Goal: Find specific page/section: Find specific page/section

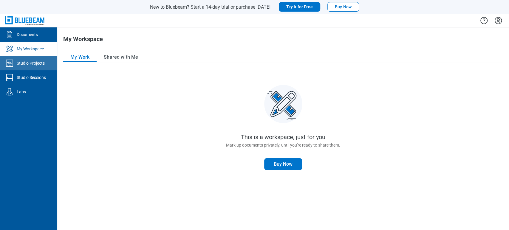
click at [34, 65] on div "Studio Projects" at bounding box center [31, 63] width 28 height 6
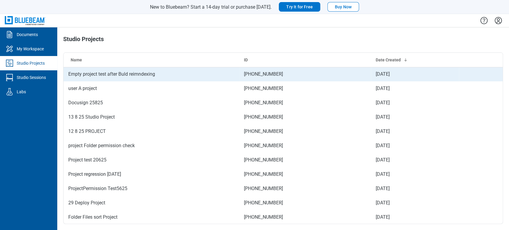
click at [115, 79] on td "Empty project test after Buld reimndexing" at bounding box center [150, 74] width 175 height 14
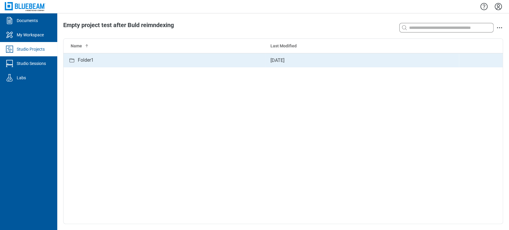
click at [119, 59] on div "Folder1" at bounding box center [164, 60] width 192 height 7
click at [156, 57] on div "11 - Headworks Structural .pdf" at bounding box center [164, 60] width 192 height 7
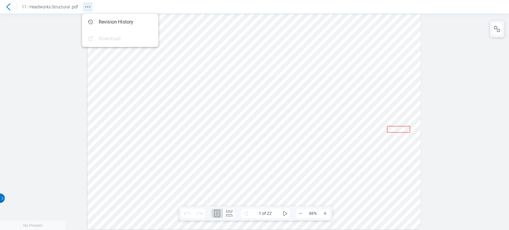
click at [84, 7] on icon "Revision History" at bounding box center [87, 6] width 7 height 7
click at [10, 6] on icon at bounding box center [8, 6] width 7 height 7
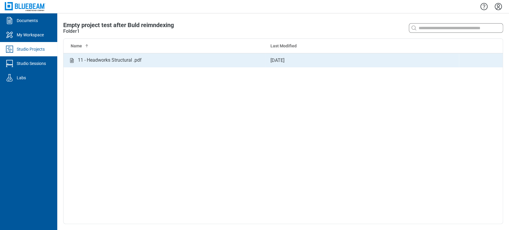
click at [98, 62] on div "11 - Headworks Structural .pdf" at bounding box center [110, 60] width 64 height 7
